Goal: Complete application form

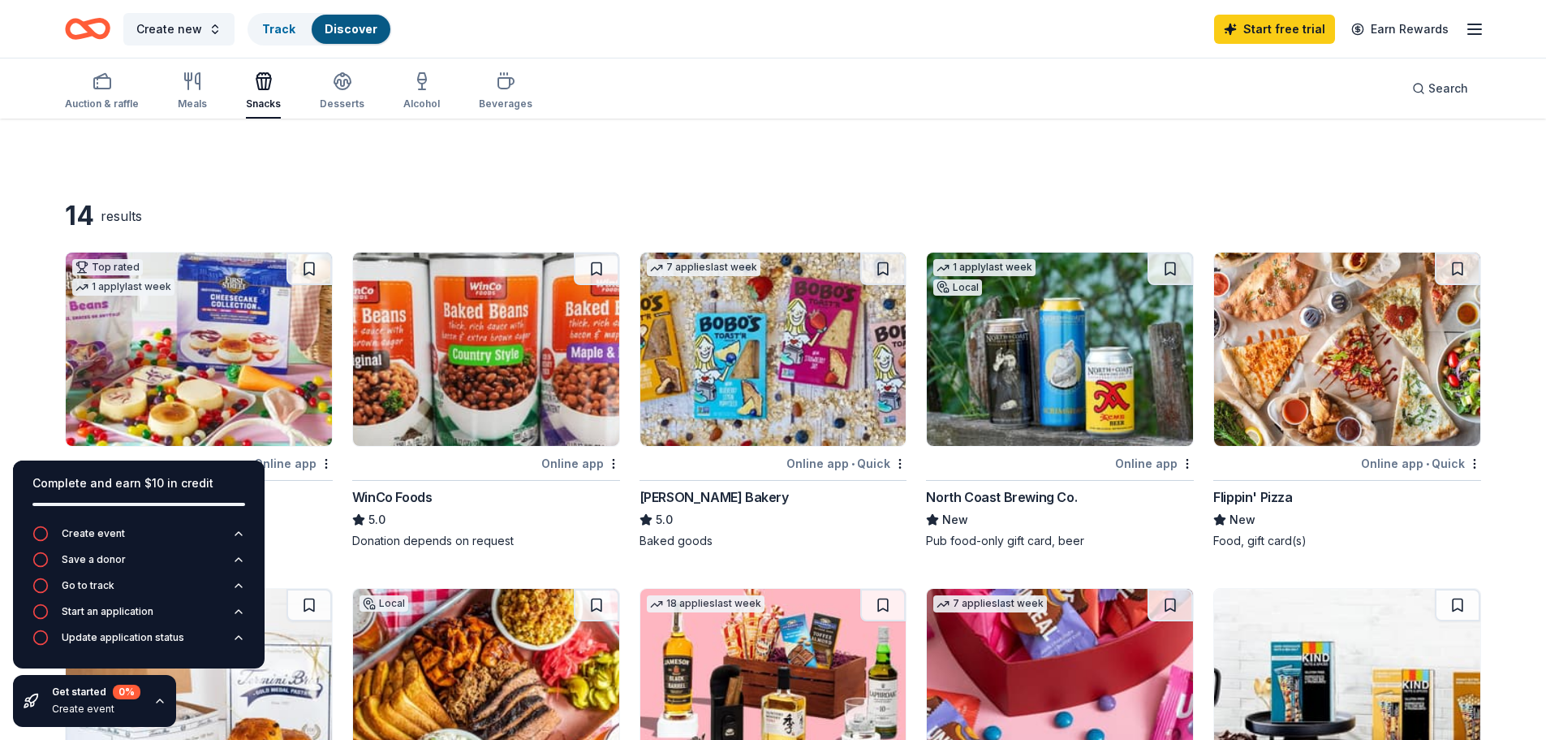
scroll to position [731, 0]
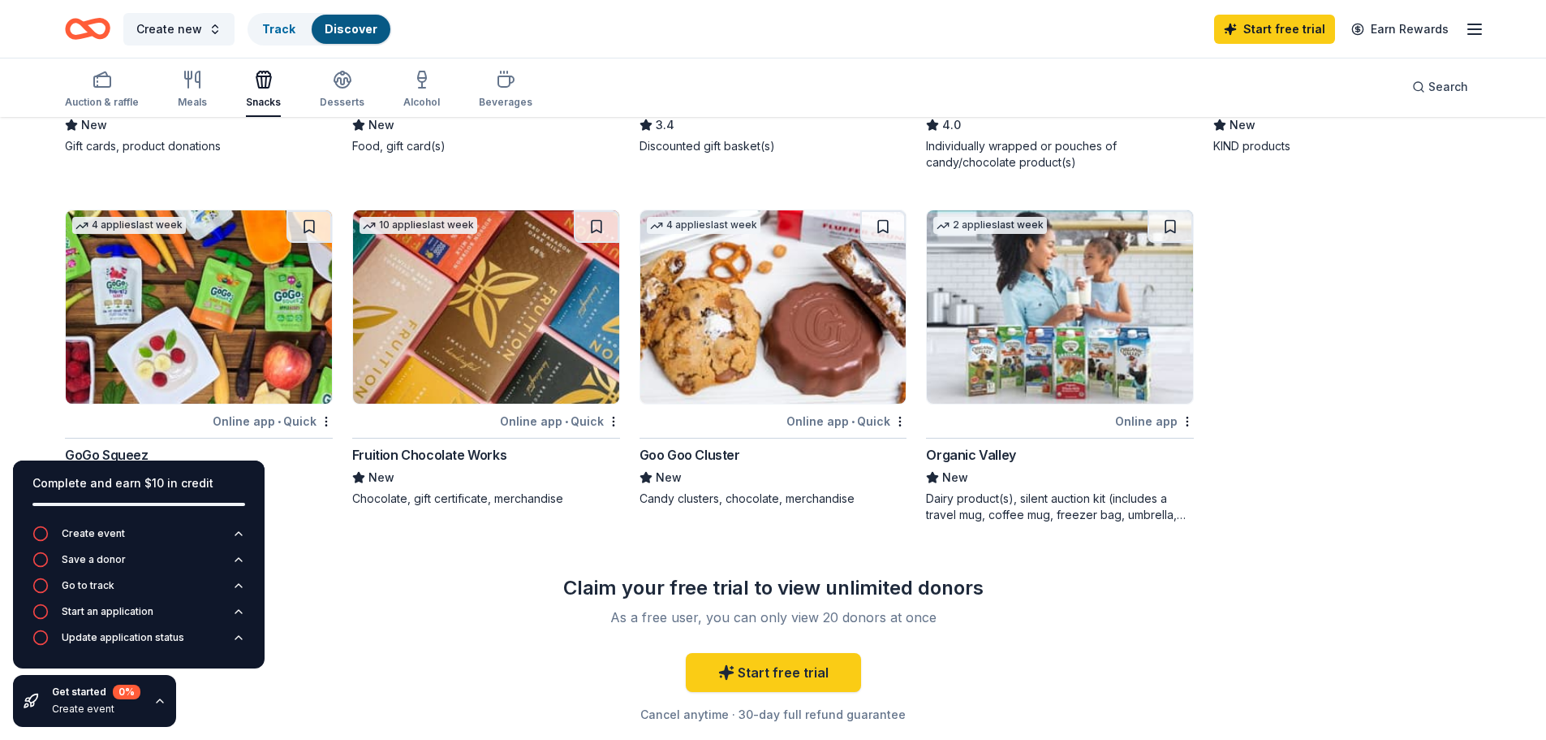
click at [502, 78] on icon "button" at bounding box center [505, 81] width 15 height 11
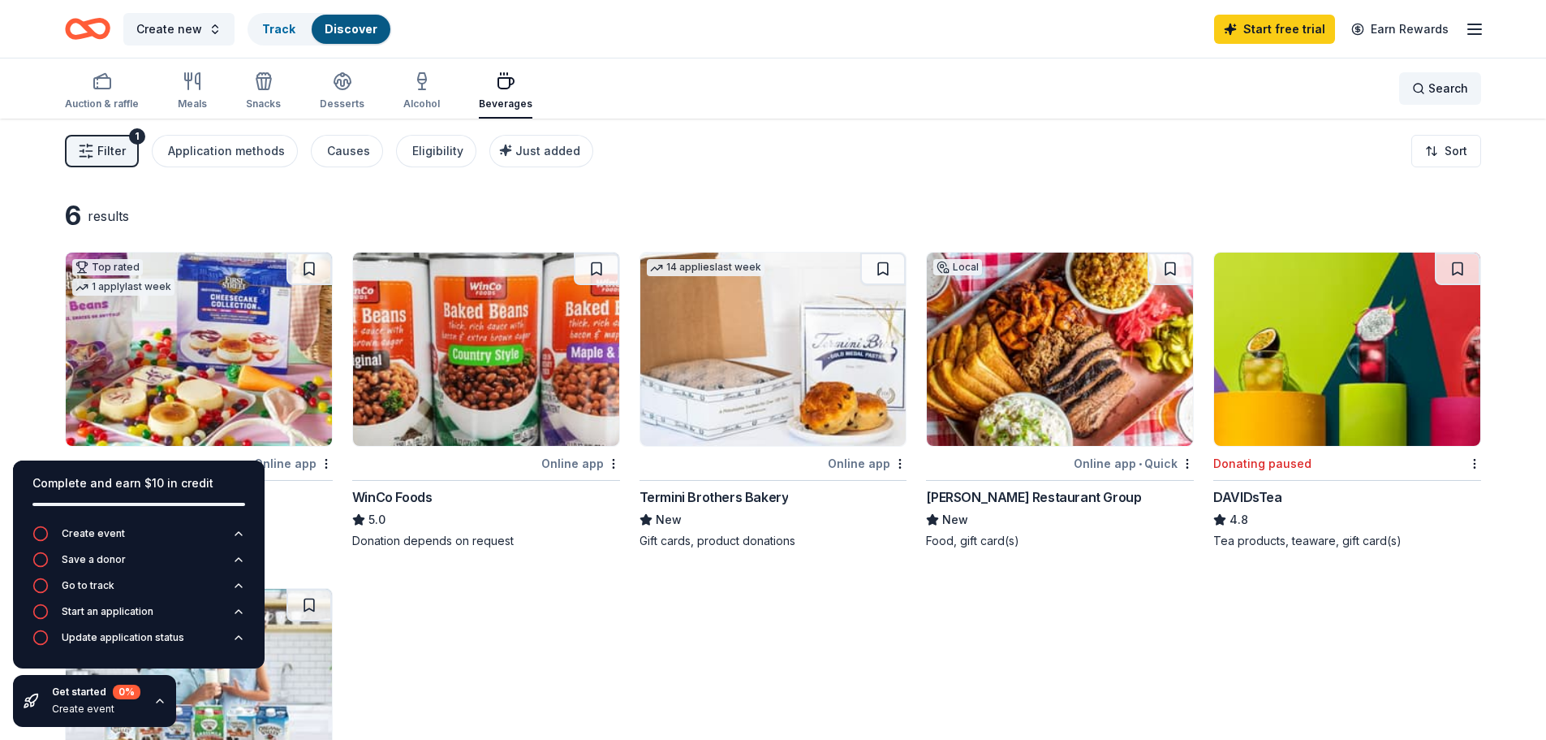
click at [1441, 90] on span "Search" at bounding box center [1449, 88] width 40 height 19
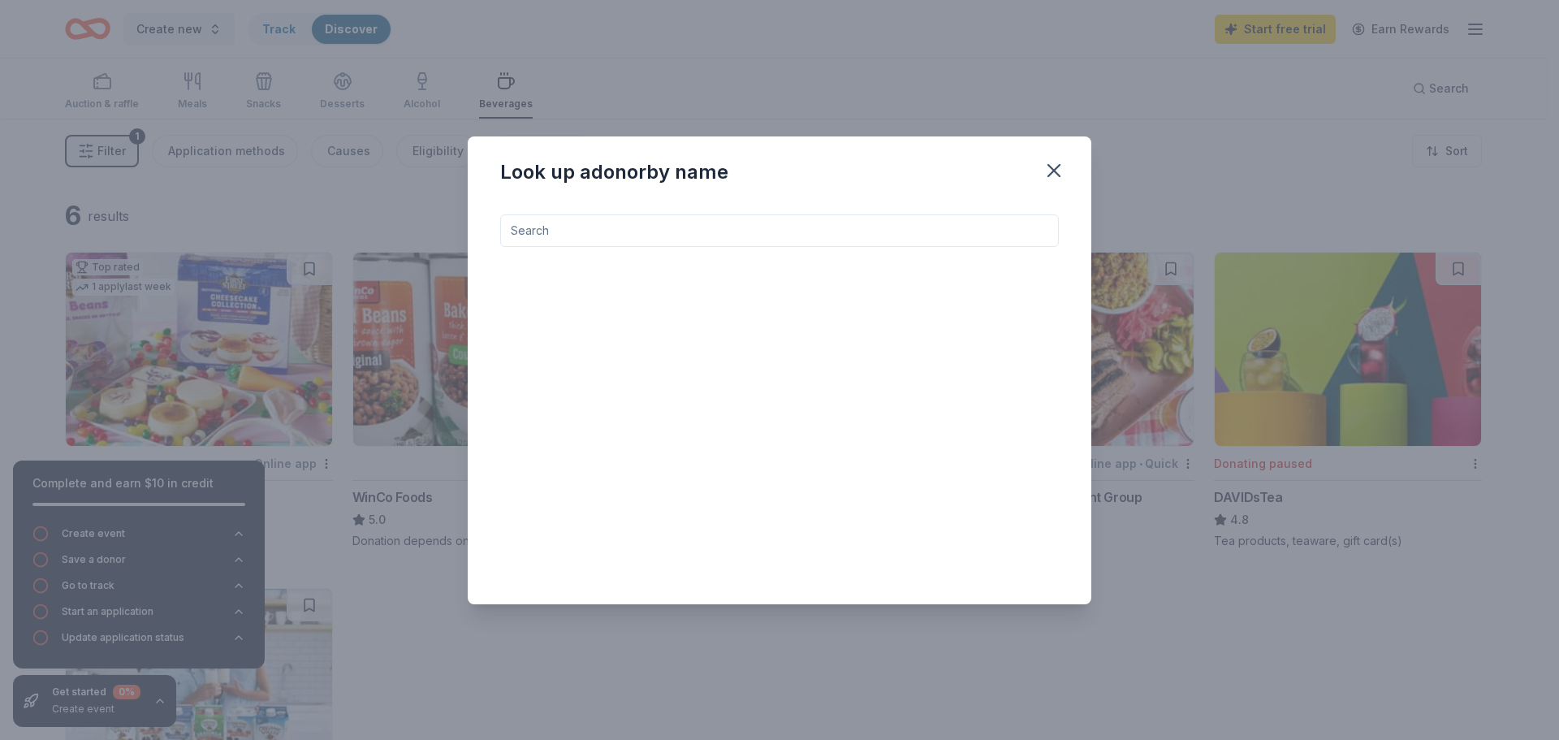
click at [593, 226] on input at bounding box center [779, 230] width 559 height 32
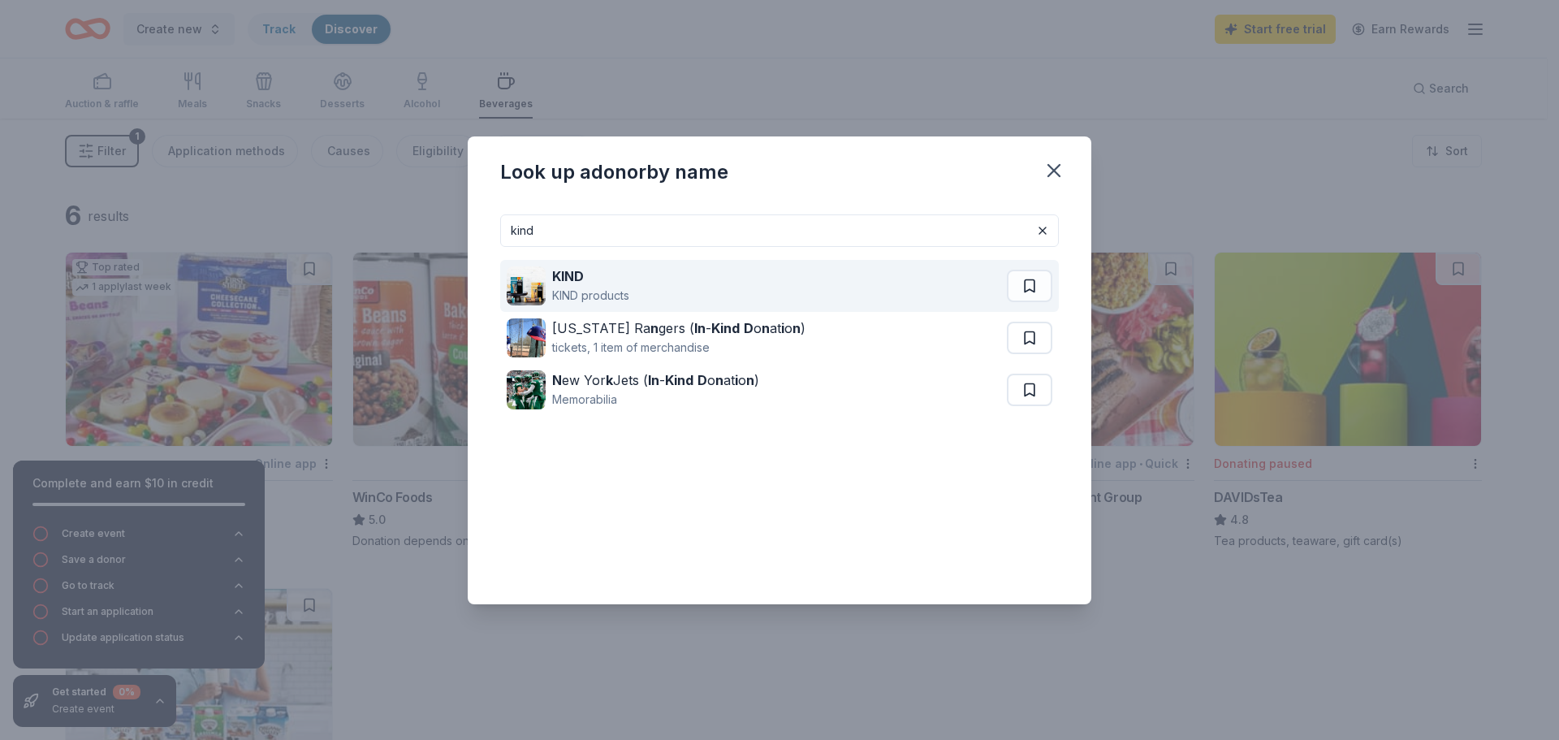
type input "kind"
click at [589, 278] on div "KIND" at bounding box center [590, 275] width 77 height 19
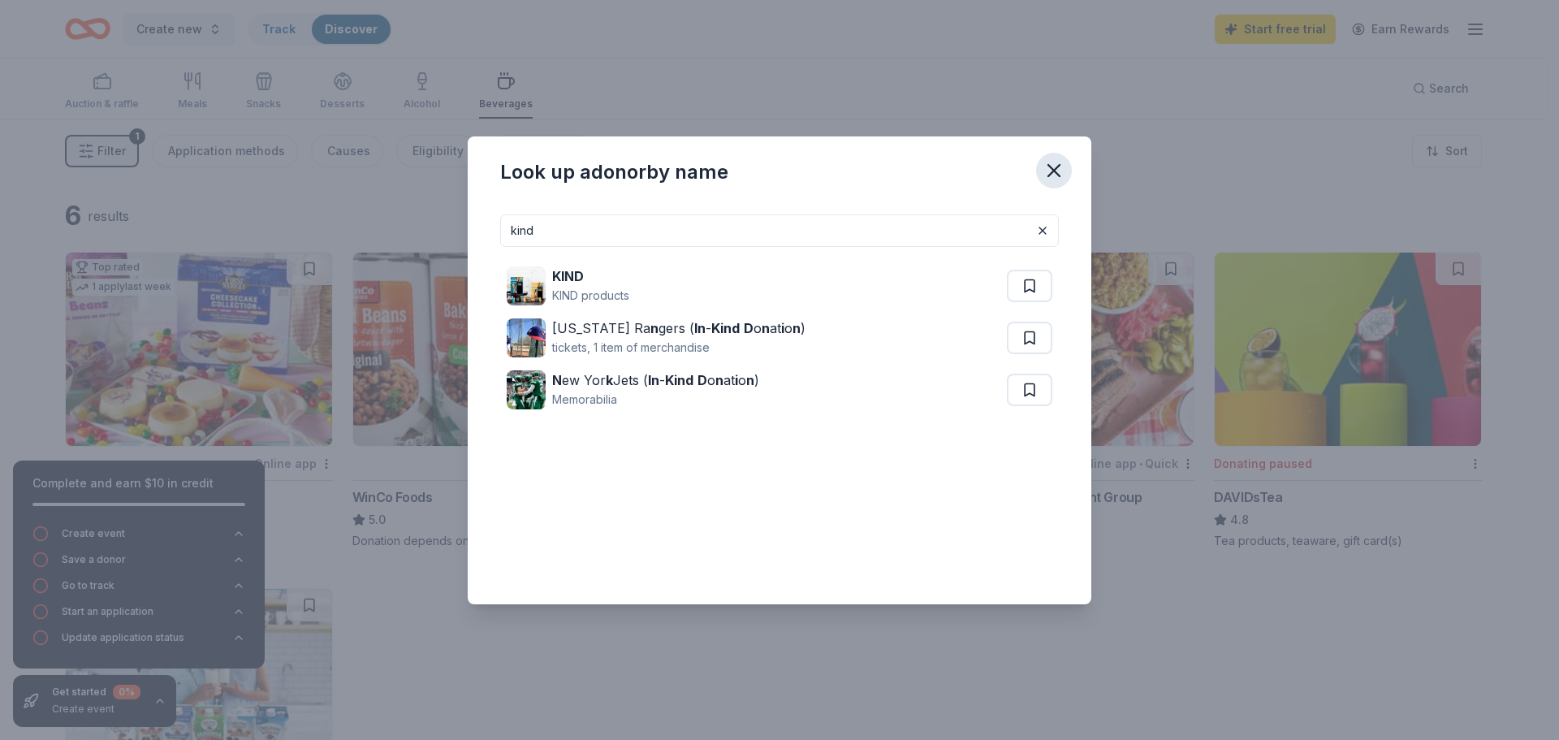
click at [1044, 164] on icon "button" at bounding box center [1053, 170] width 23 height 23
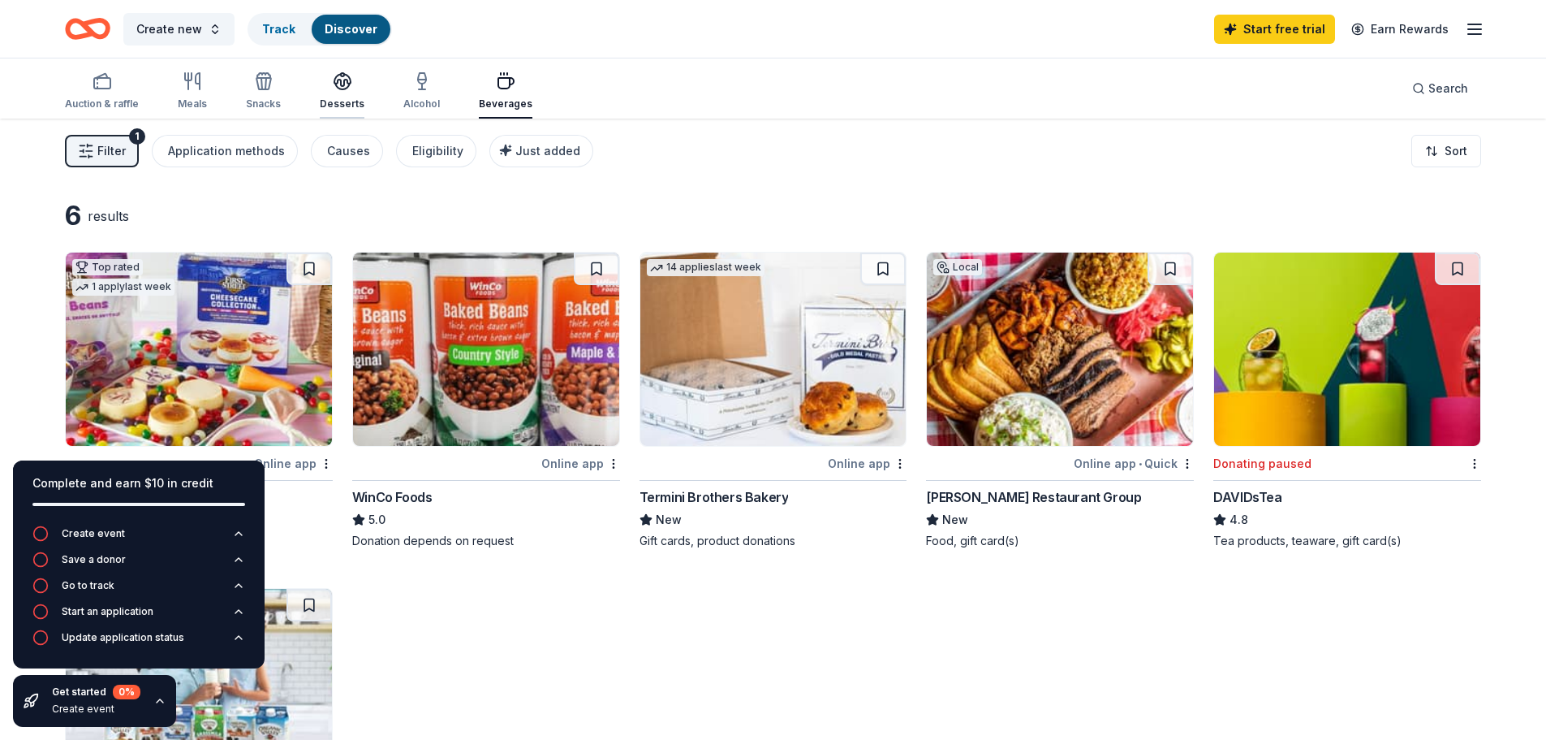
click at [338, 90] on icon "button" at bounding box center [342, 80] width 19 height 19
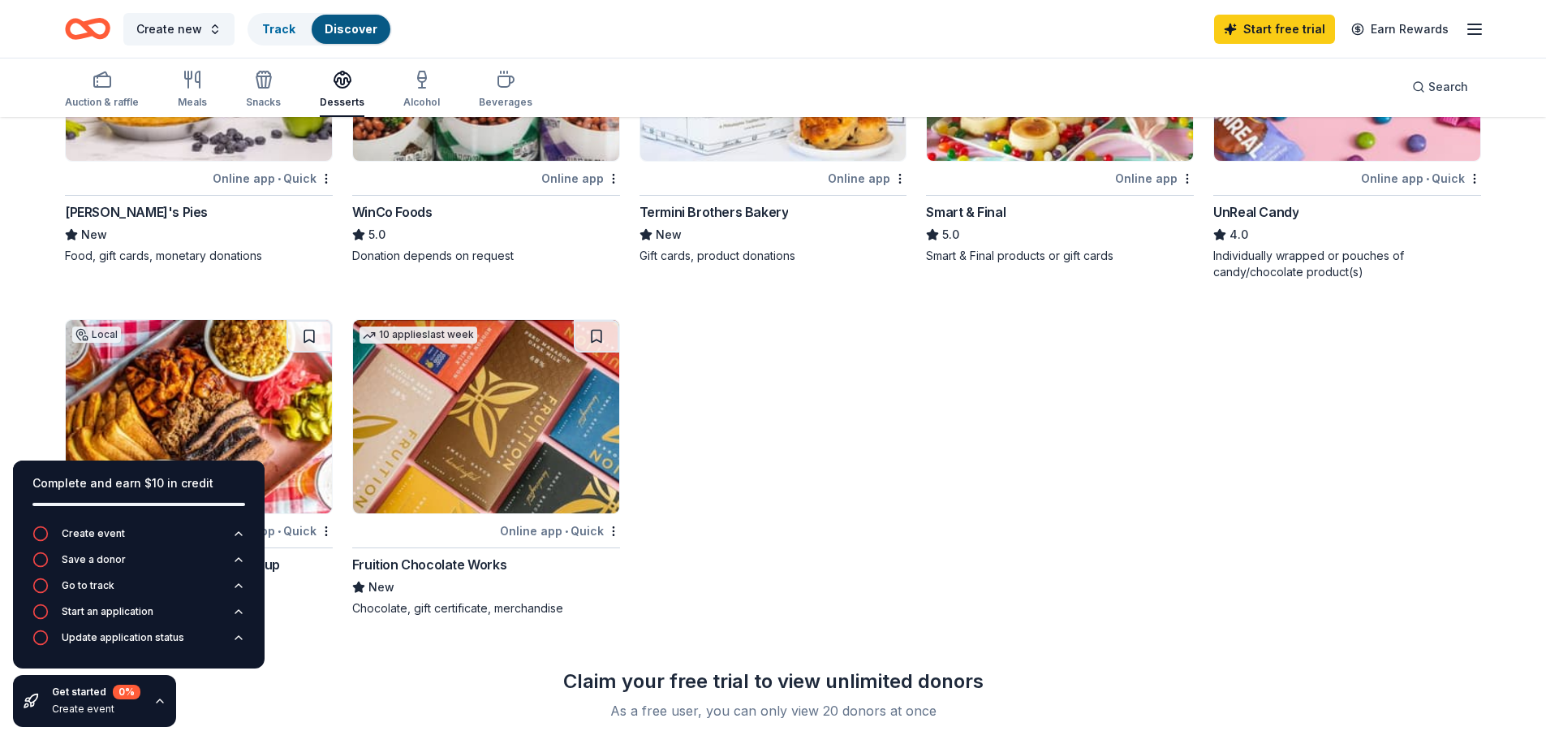
scroll to position [487, 0]
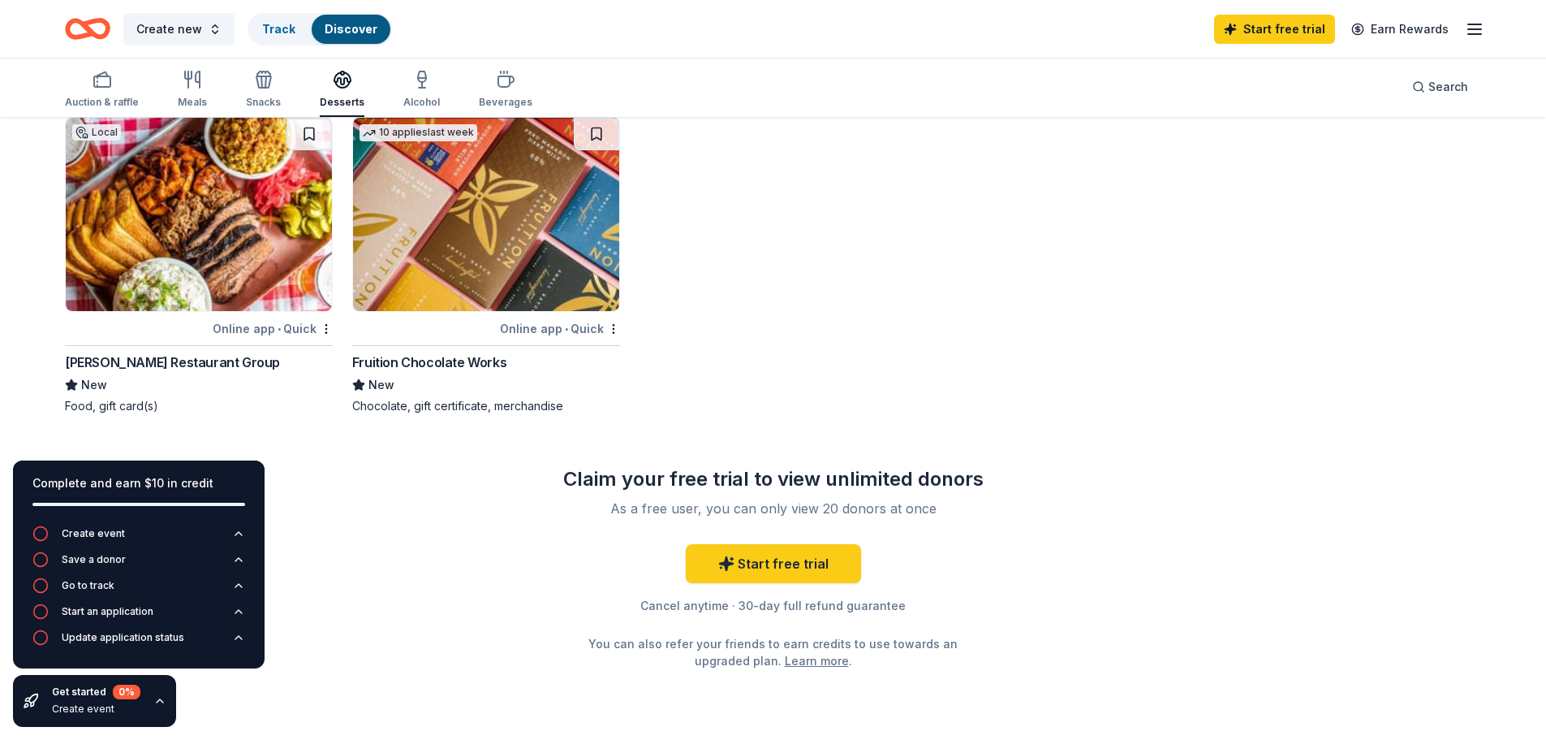
click at [536, 241] on img at bounding box center [486, 214] width 266 height 193
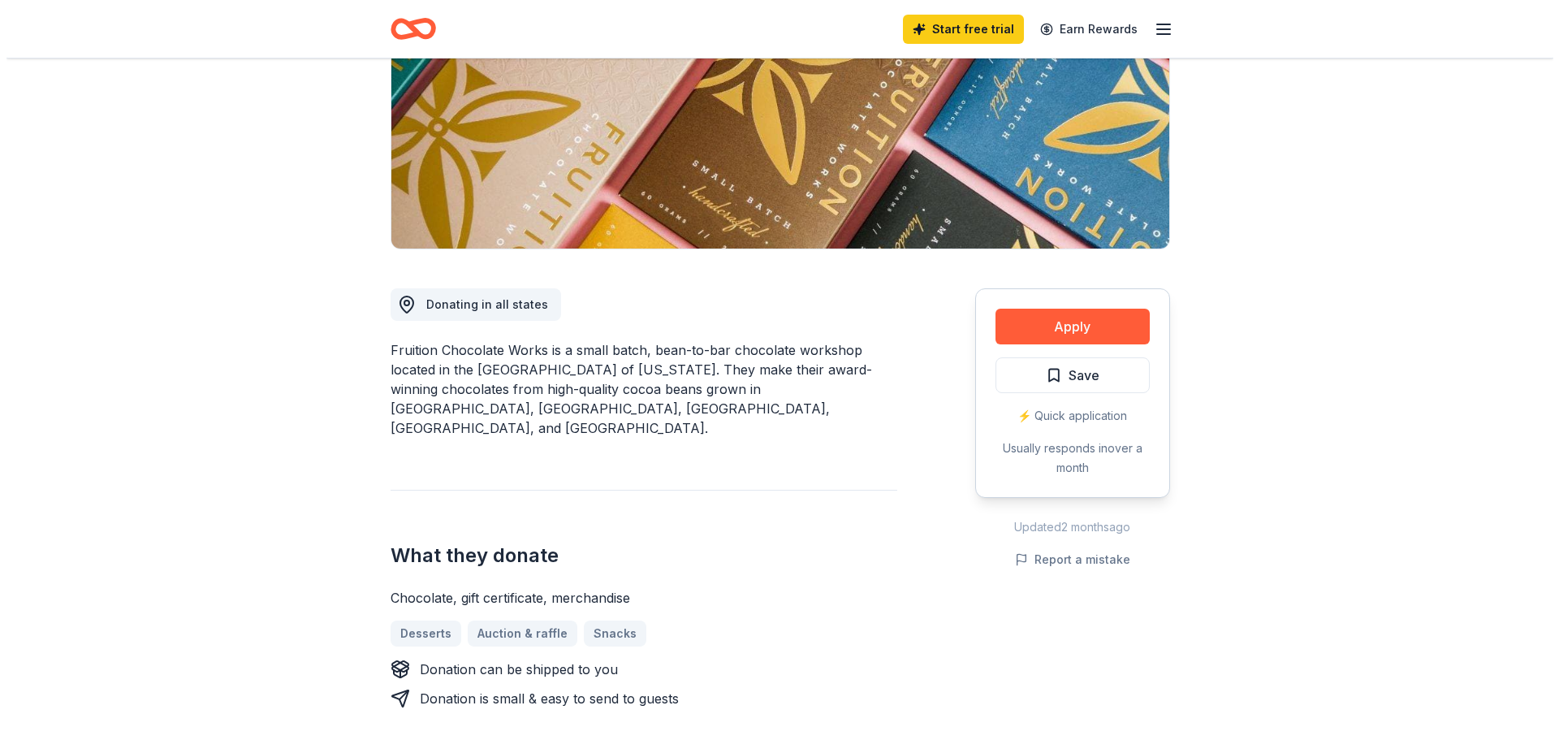
scroll to position [244, 0]
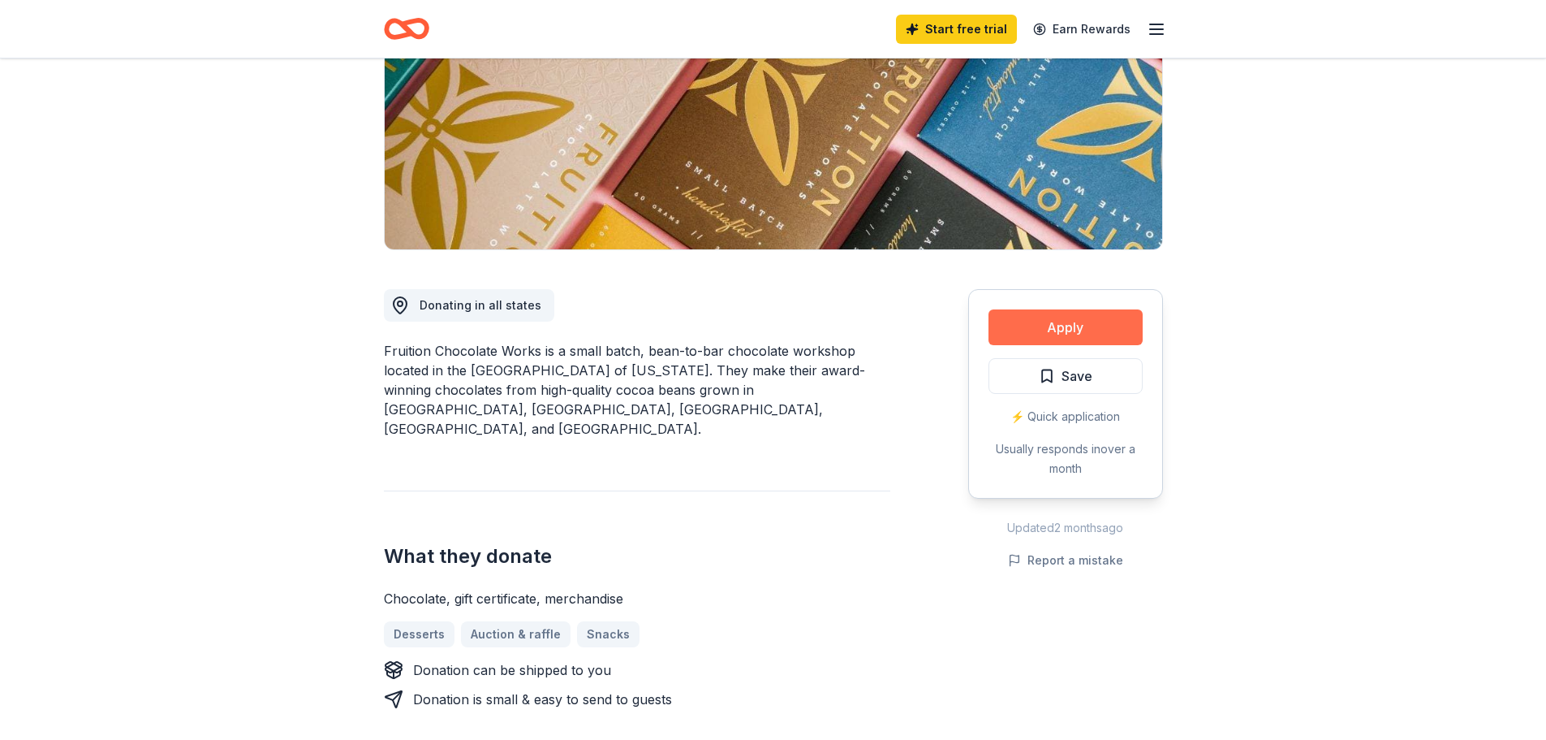
click at [1098, 319] on button "Apply" at bounding box center [1066, 327] width 154 height 36
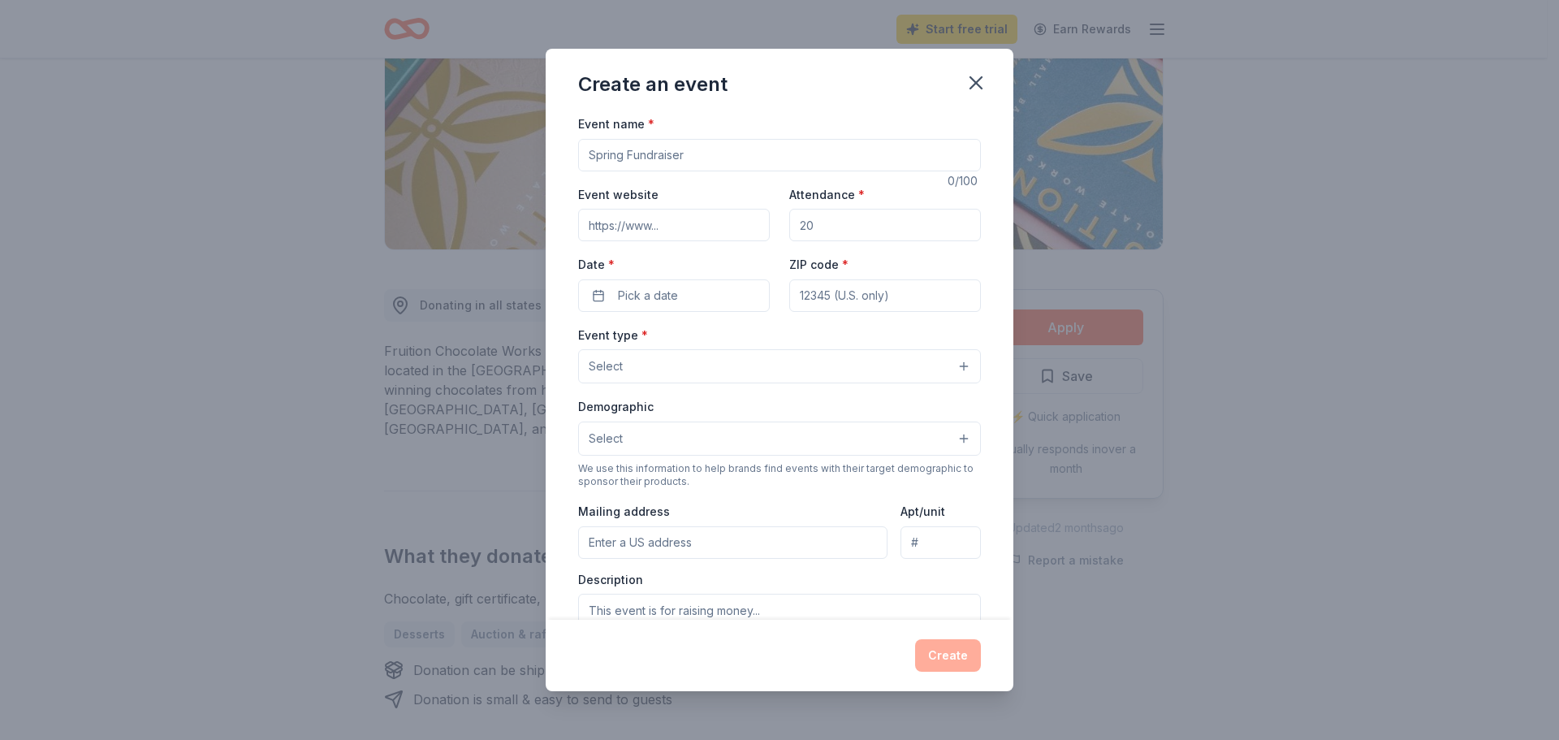
click at [663, 153] on input "Event name *" at bounding box center [779, 155] width 403 height 32
click at [657, 372] on button "Select" at bounding box center [779, 366] width 403 height 34
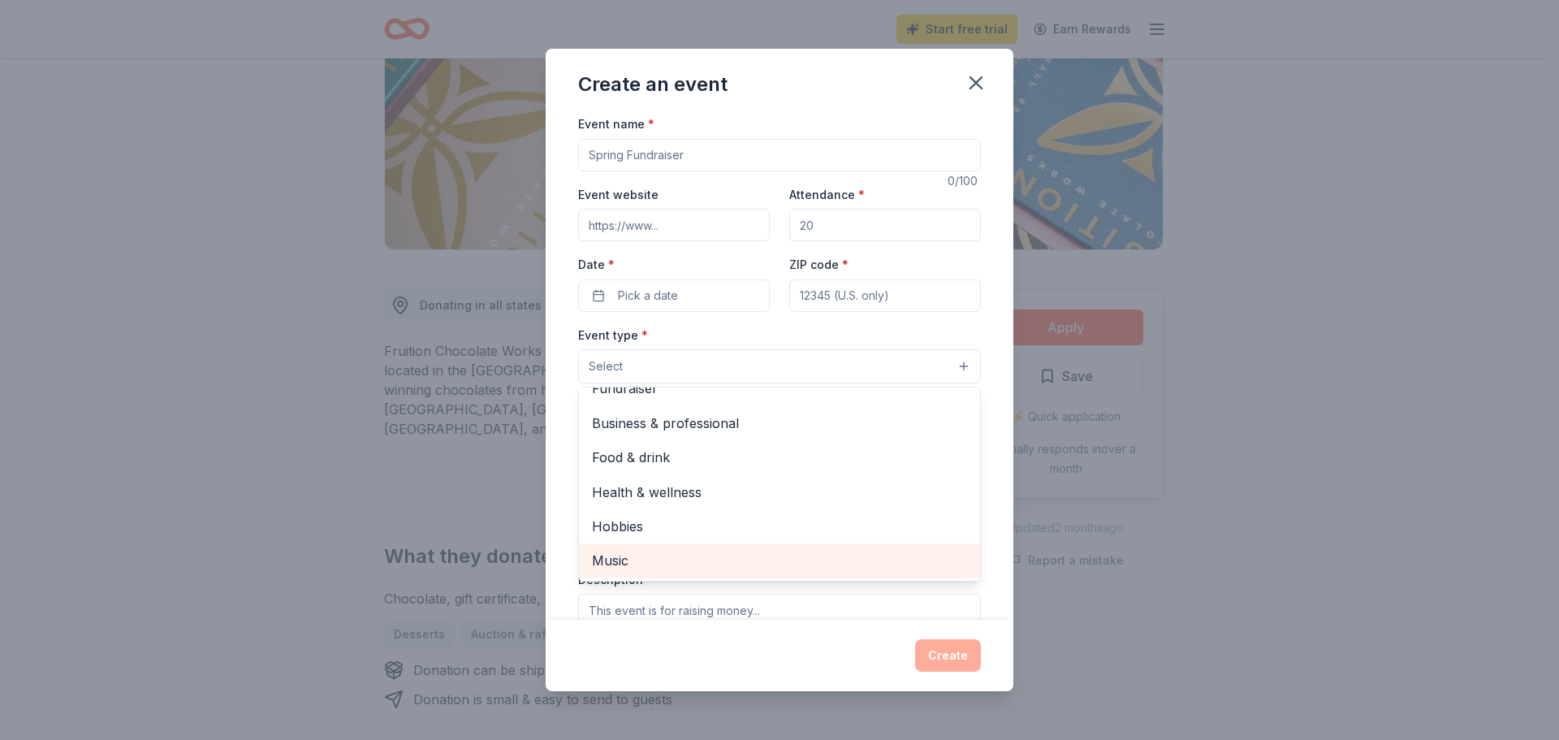
scroll to position [0, 0]
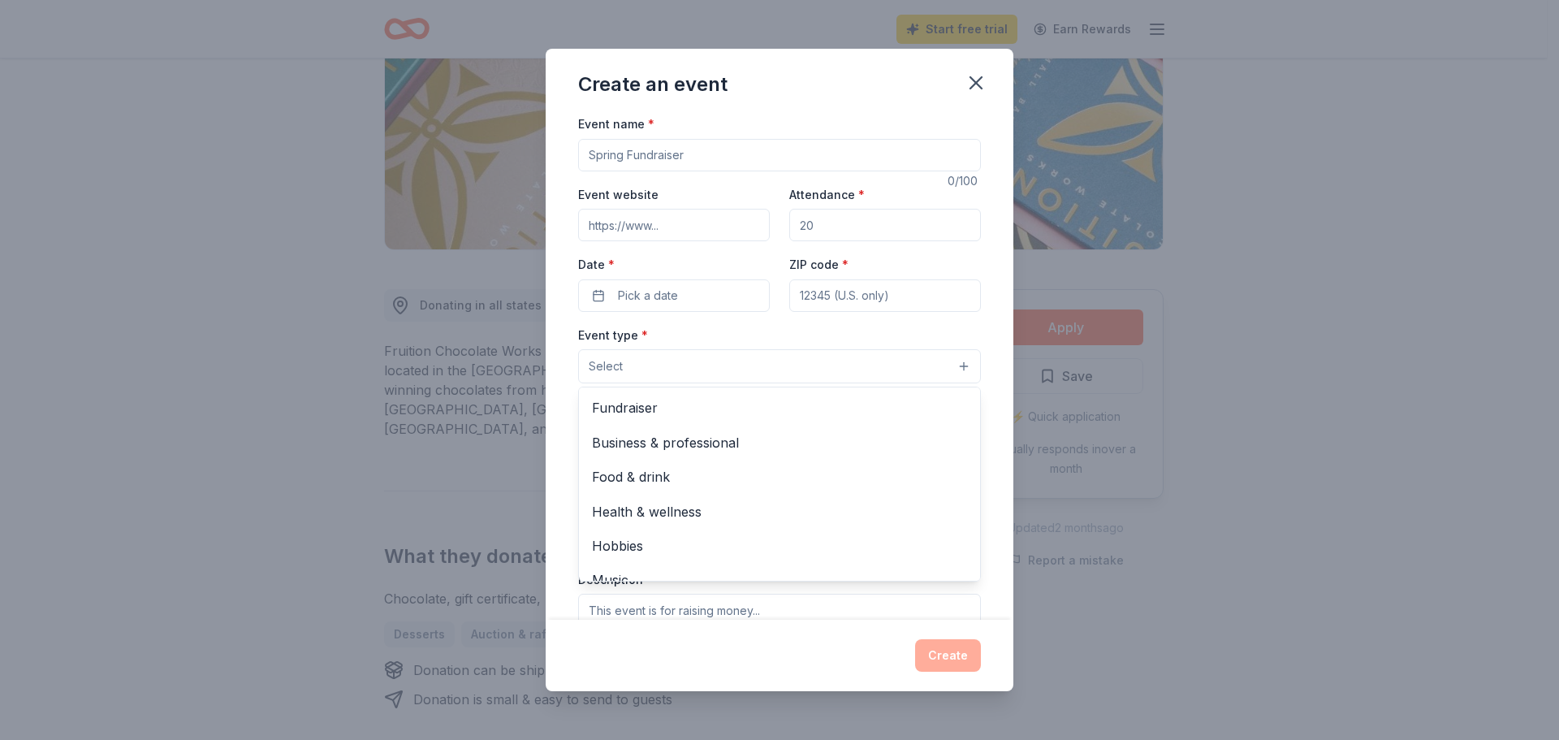
click at [563, 348] on div "Event name * 0 /100 Event website Attendance * Date * Pick a date ZIP code * Ev…" at bounding box center [780, 367] width 468 height 506
click at [654, 440] on button "Select" at bounding box center [779, 438] width 403 height 34
click at [563, 425] on div "Event name * 0 /100 Event website Attendance * Date * Pick a date ZIP code * Ev…" at bounding box center [780, 367] width 468 height 506
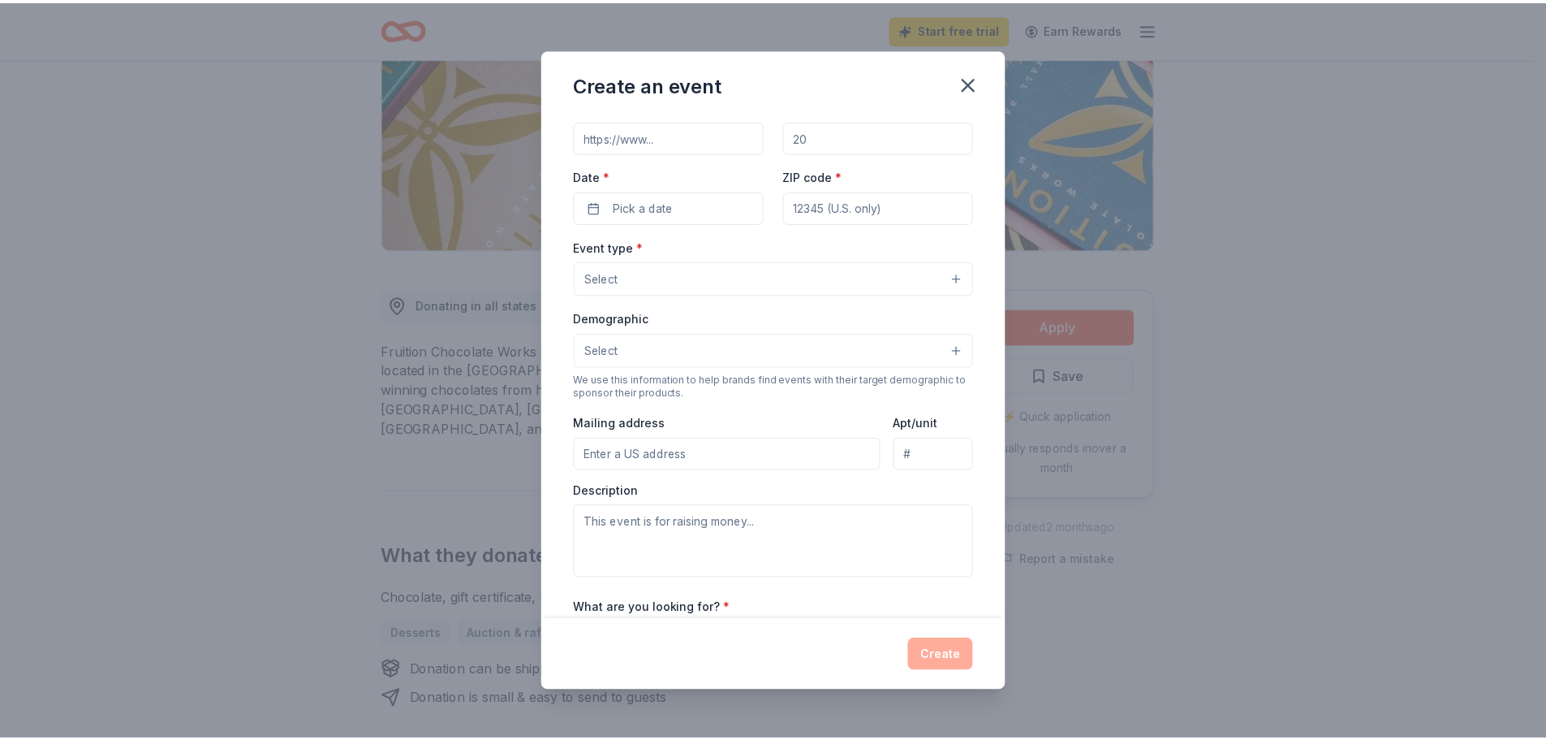
scroll to position [270, 0]
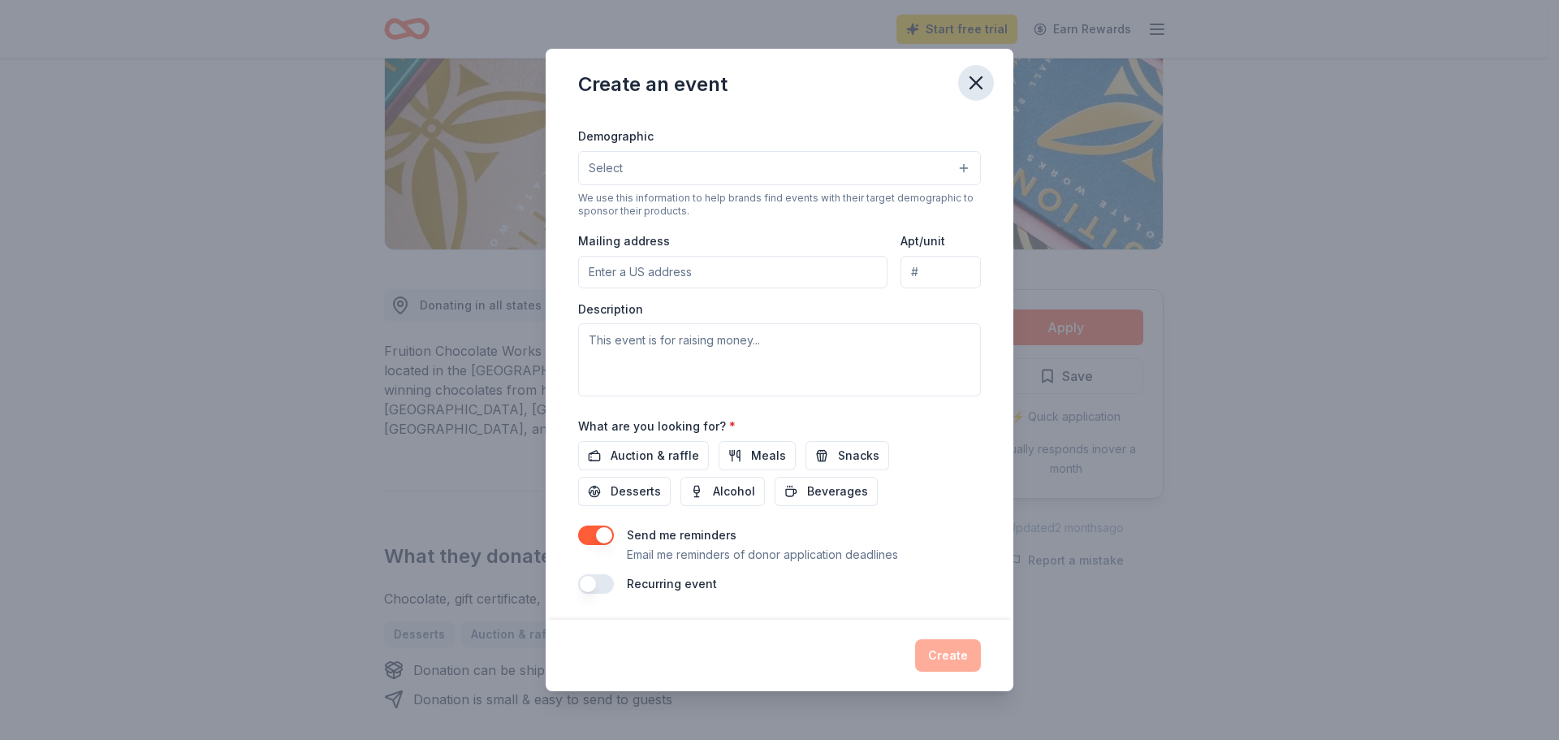
click at [968, 80] on icon "button" at bounding box center [975, 82] width 23 height 23
